Goal: Use online tool/utility

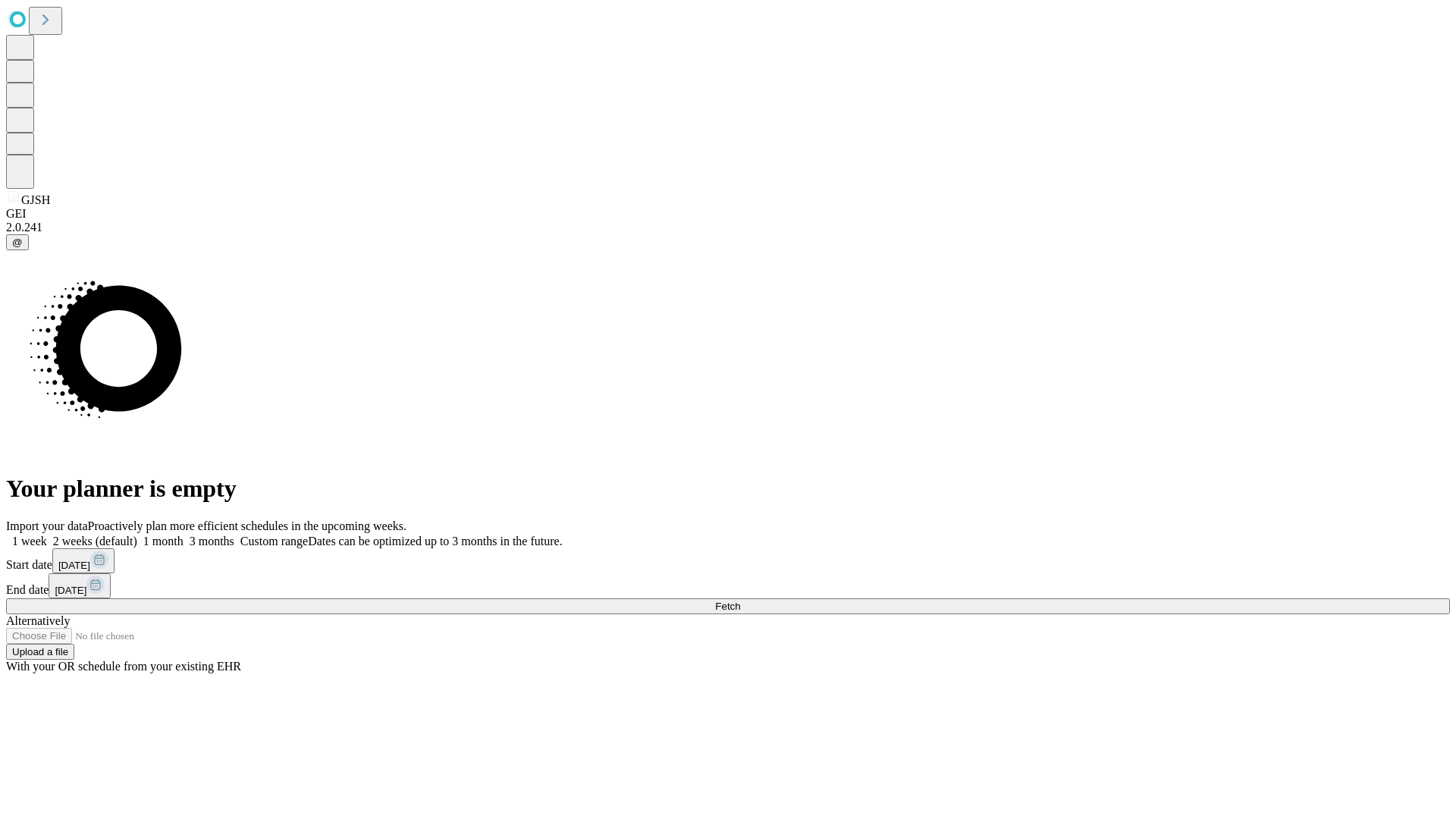
click at [740, 600] on span "Fetch" at bounding box center [728, 606] width 25 height 12
